Goal: Entertainment & Leisure: Consume media (video, audio)

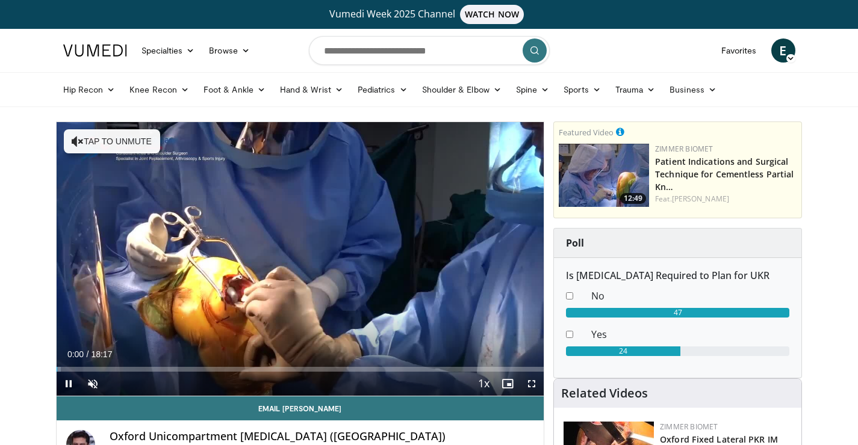
click at [72, 385] on span "Video Player" at bounding box center [69, 384] width 24 height 24
click at [68, 383] on span "Video Player" at bounding box center [69, 384] width 24 height 24
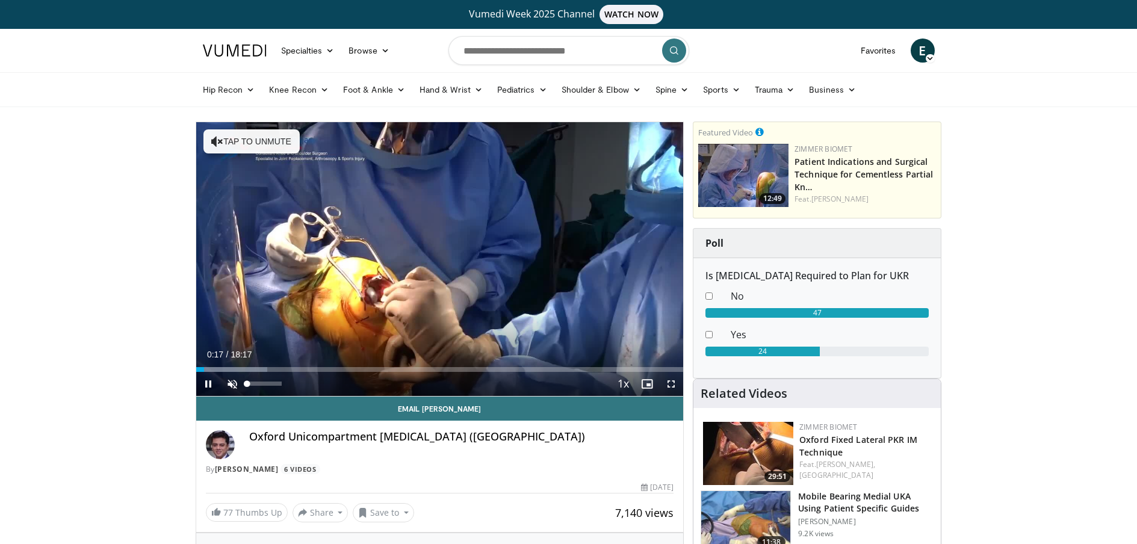
click at [233, 386] on span "Video Player" at bounding box center [232, 384] width 24 height 24
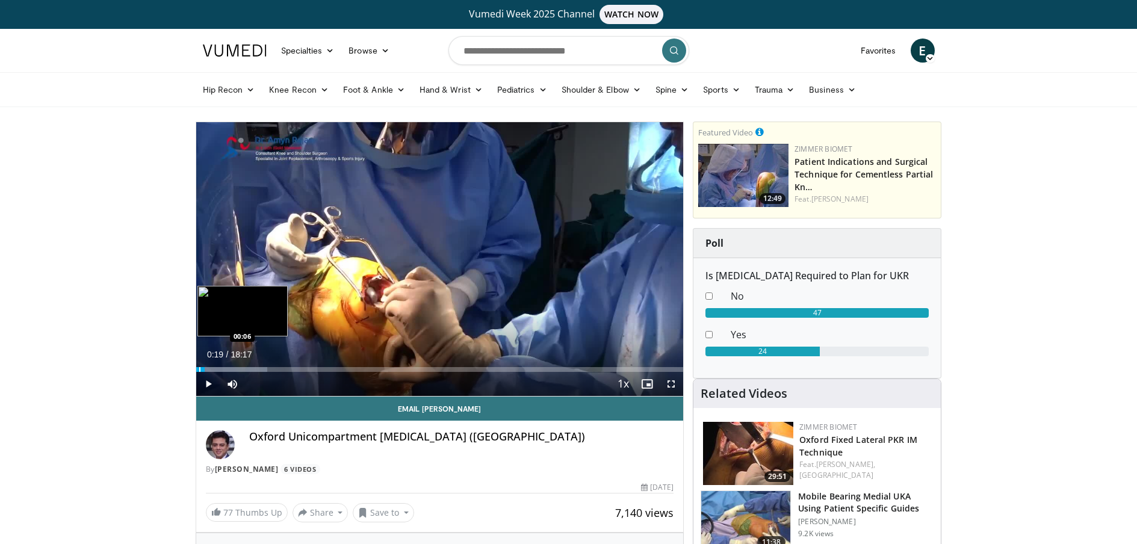
click at [199, 369] on div "Progress Bar" at bounding box center [199, 369] width 1 height 5
click at [671, 386] on span "Video Player" at bounding box center [671, 384] width 24 height 24
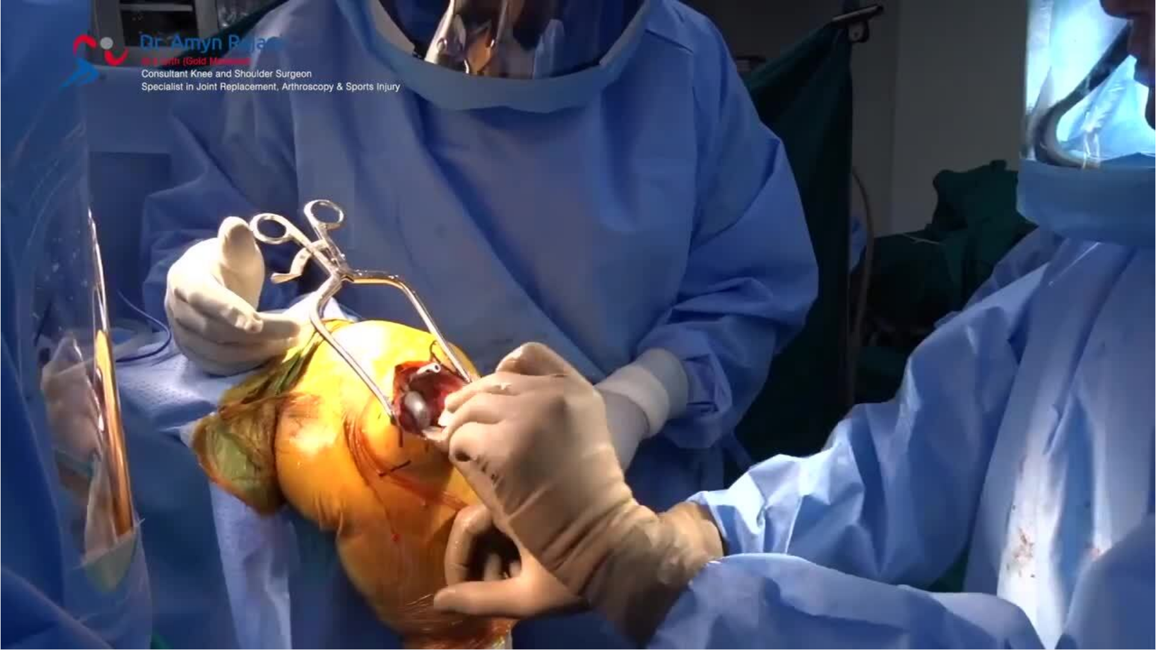
click at [857, 445] on video-js "**********" at bounding box center [578, 325] width 1156 height 650
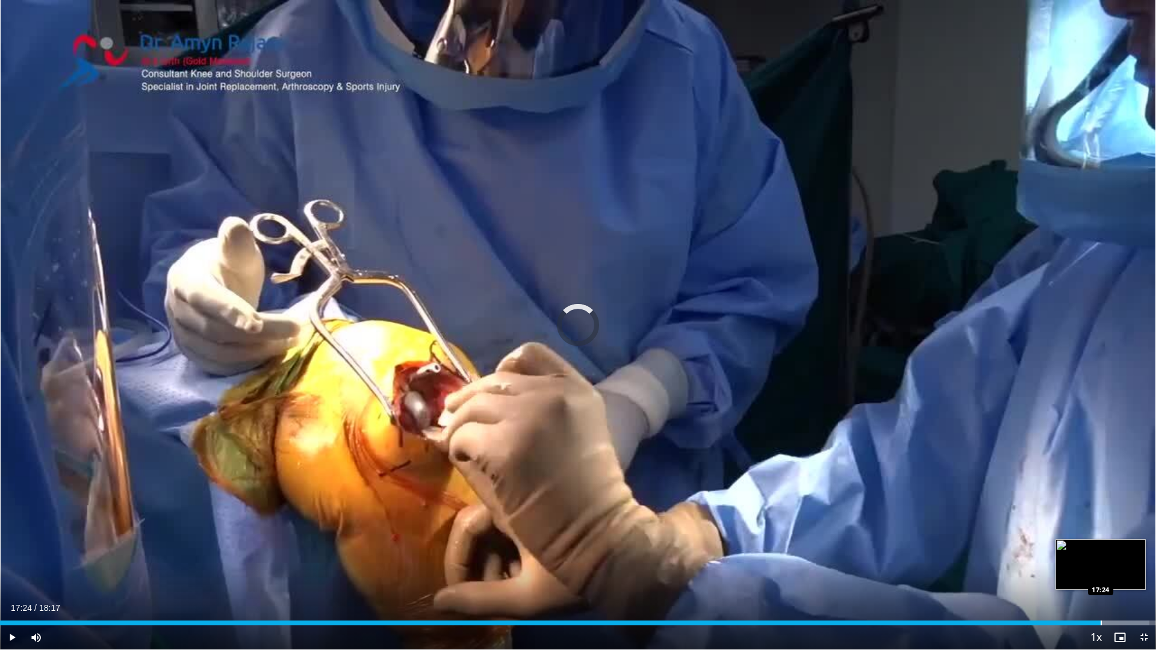
click at [857, 445] on div "Progress Bar" at bounding box center [1100, 622] width 1 height 5
click at [857, 445] on span "Video Player" at bounding box center [1143, 637] width 24 height 24
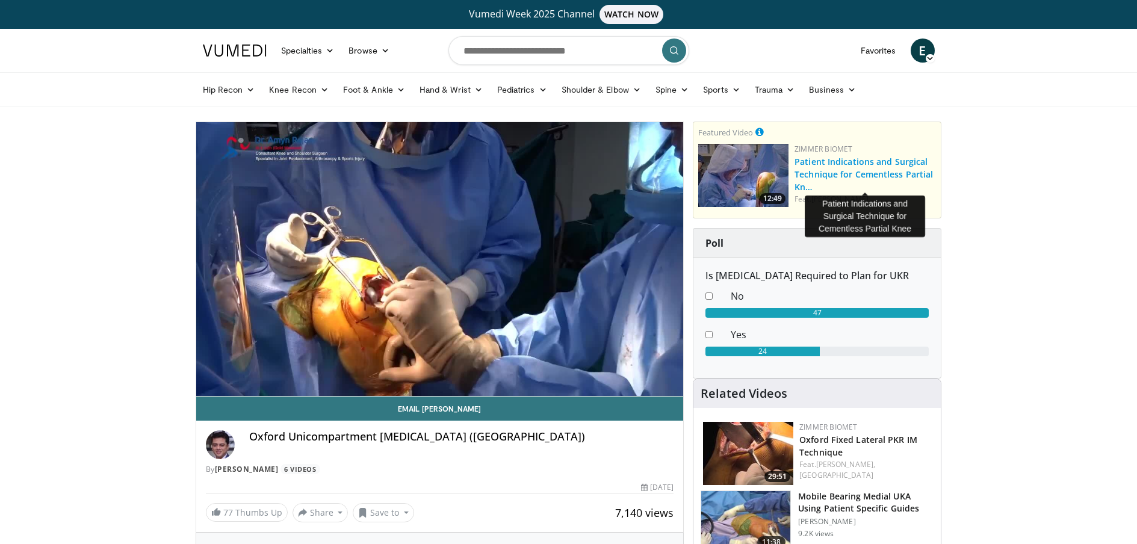
click at [857, 165] on link "Patient Indications and Surgical Technique for Cementless Partial Kn…" at bounding box center [863, 174] width 138 height 37
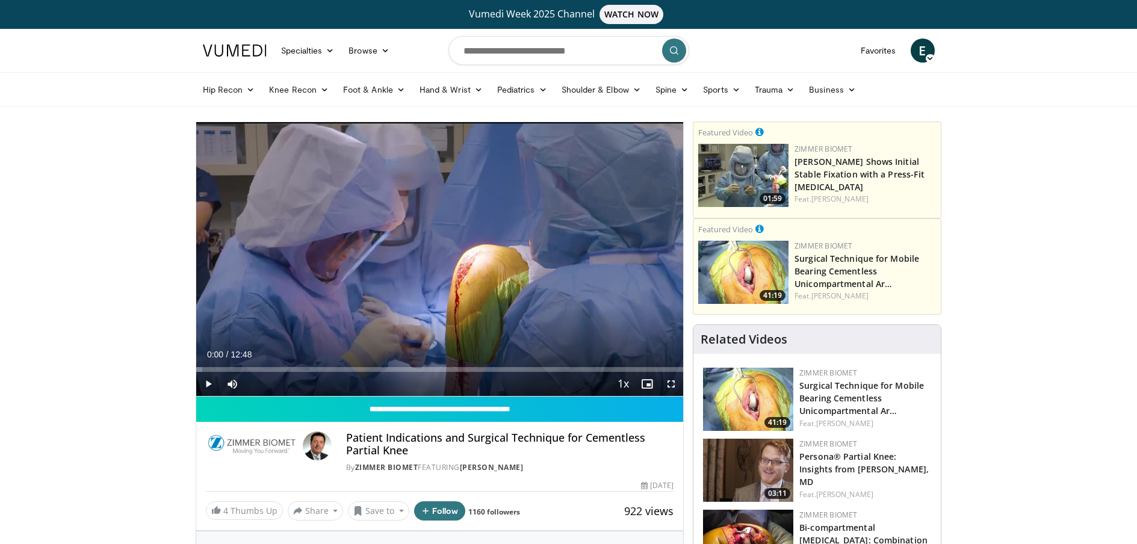
click at [209, 380] on span "Video Player" at bounding box center [208, 384] width 24 height 24
click at [674, 385] on span "Video Player" at bounding box center [671, 384] width 24 height 24
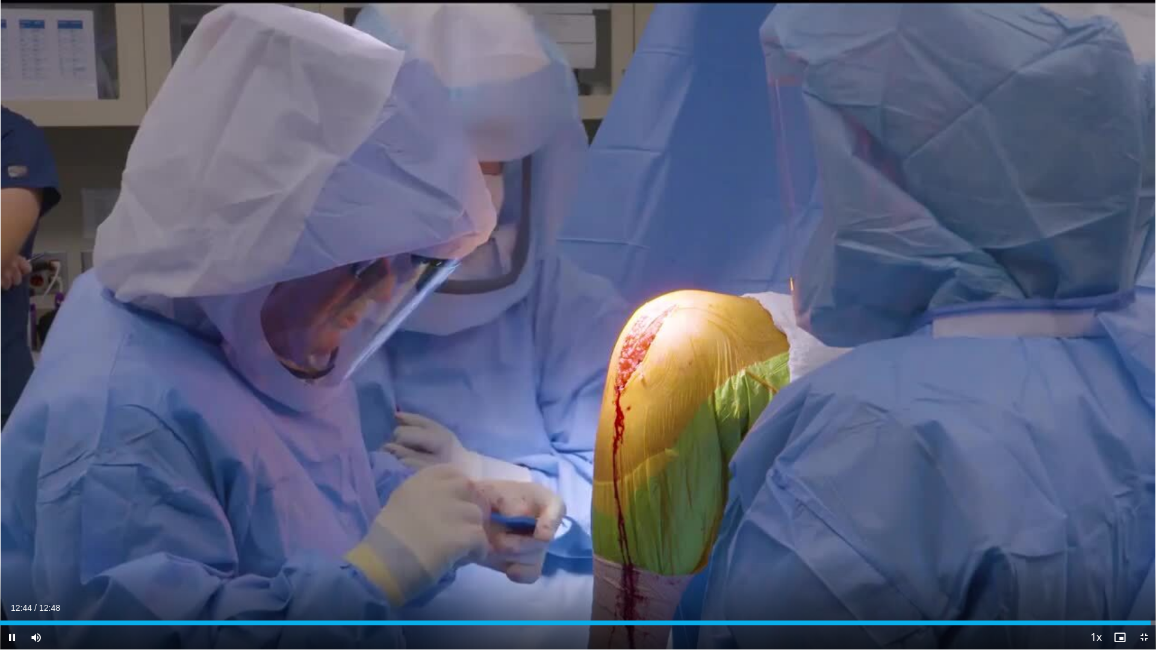
click at [1136, 543] on span "Video Player" at bounding box center [1143, 637] width 24 height 24
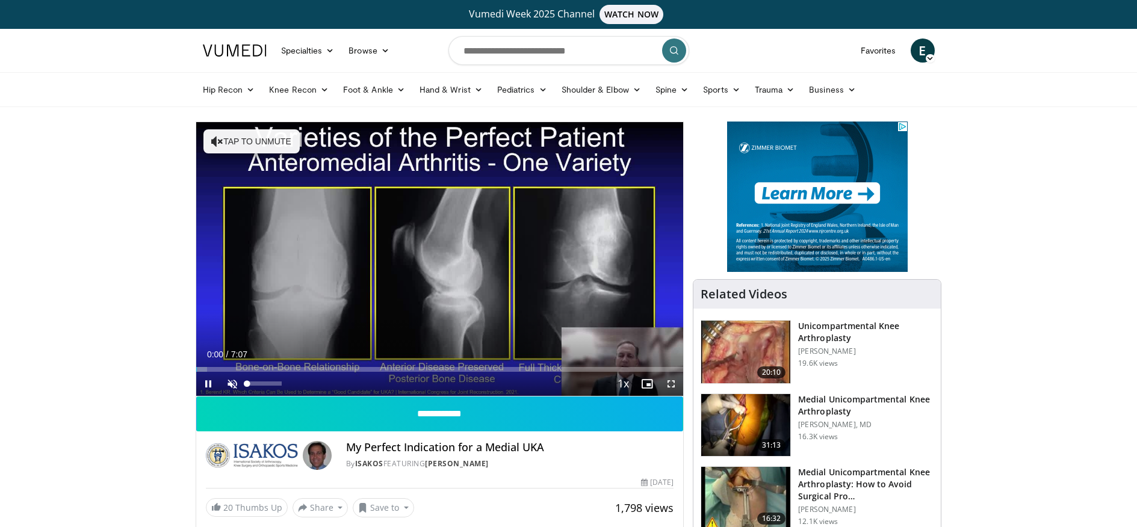
click at [237, 383] on span "Video Player" at bounding box center [232, 384] width 24 height 24
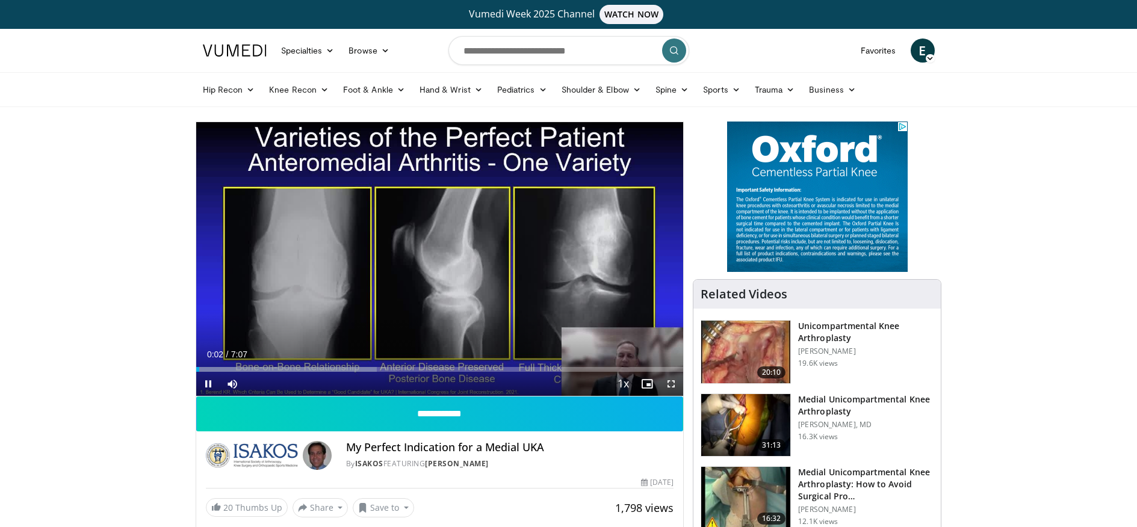
click at [667, 385] on span "Video Player" at bounding box center [671, 384] width 24 height 24
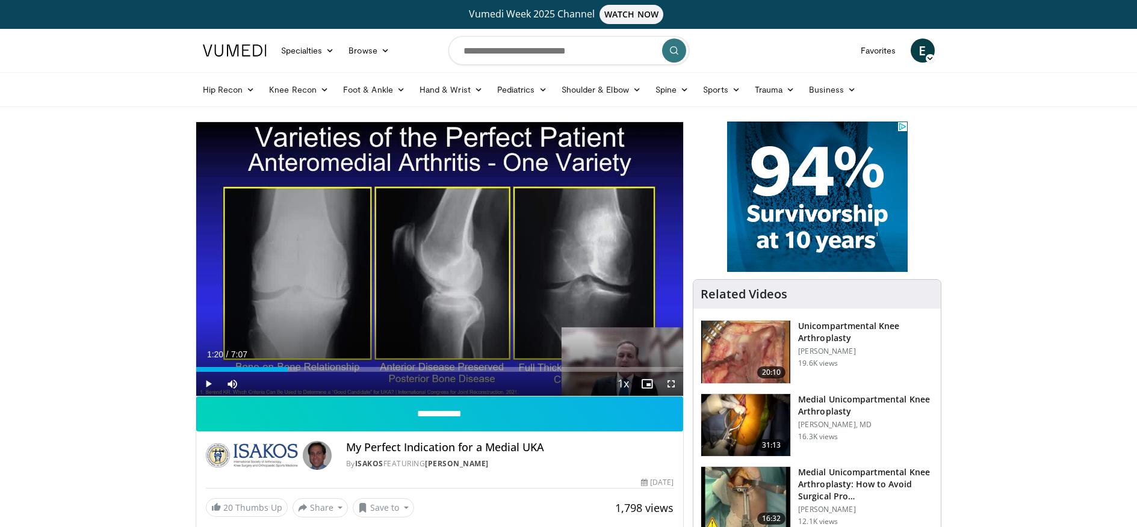
click at [212, 381] on span "Video Player" at bounding box center [208, 384] width 24 height 24
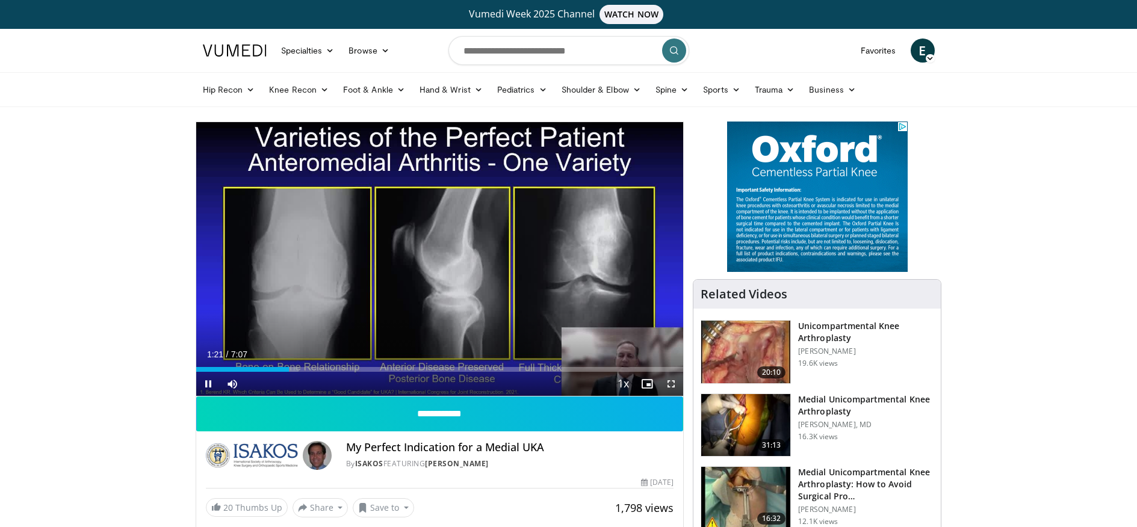
click at [673, 384] on span "Video Player" at bounding box center [671, 384] width 24 height 24
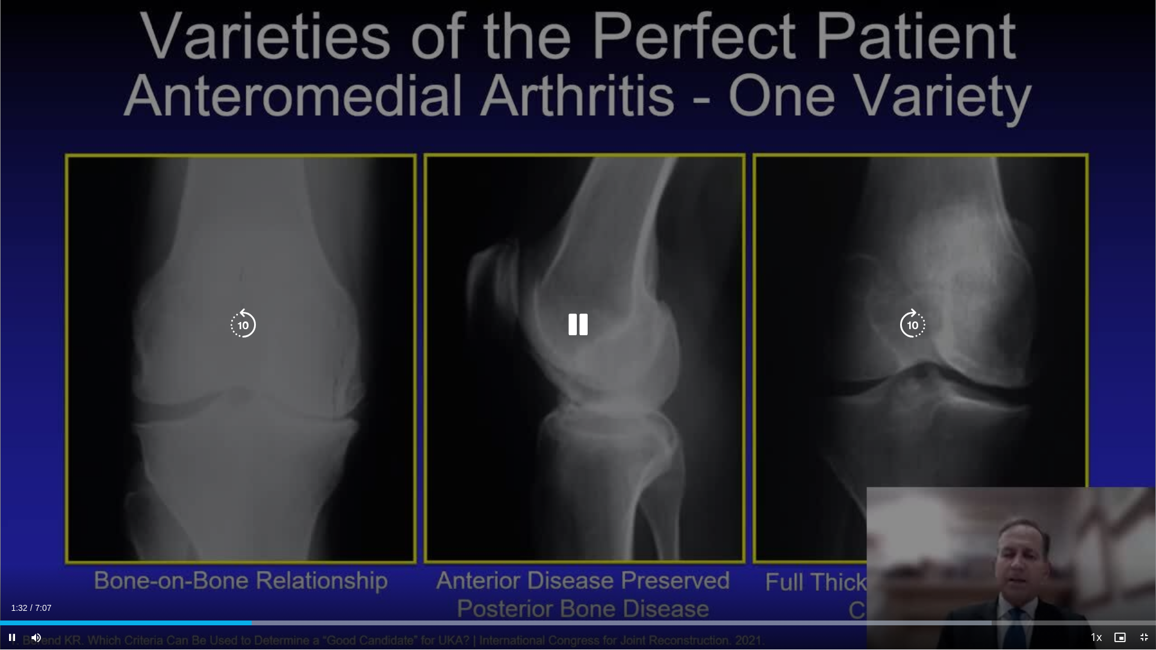
click at [578, 323] on icon "Video Player" at bounding box center [578, 325] width 34 height 34
